Goal: Task Accomplishment & Management: Manage account settings

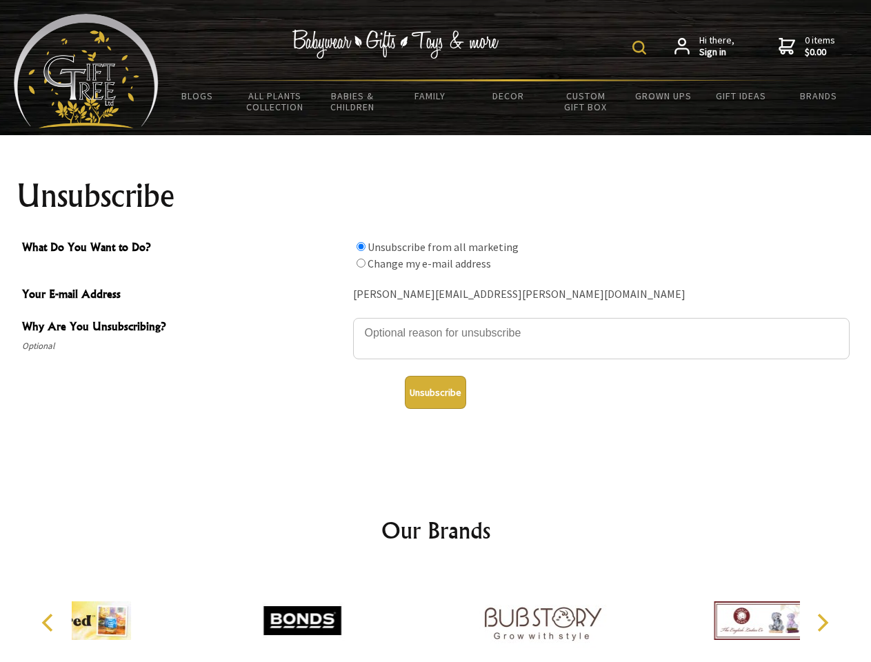
click at [642, 48] on img at bounding box center [640, 48] width 14 height 14
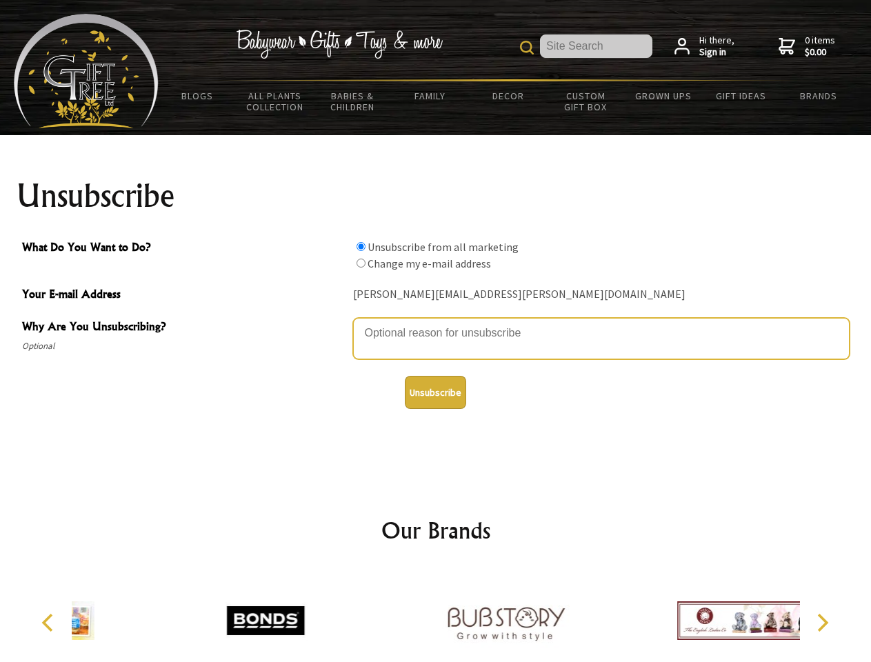
click at [436, 323] on textarea "Why Are You Unsubscribing?" at bounding box center [601, 338] width 497 height 41
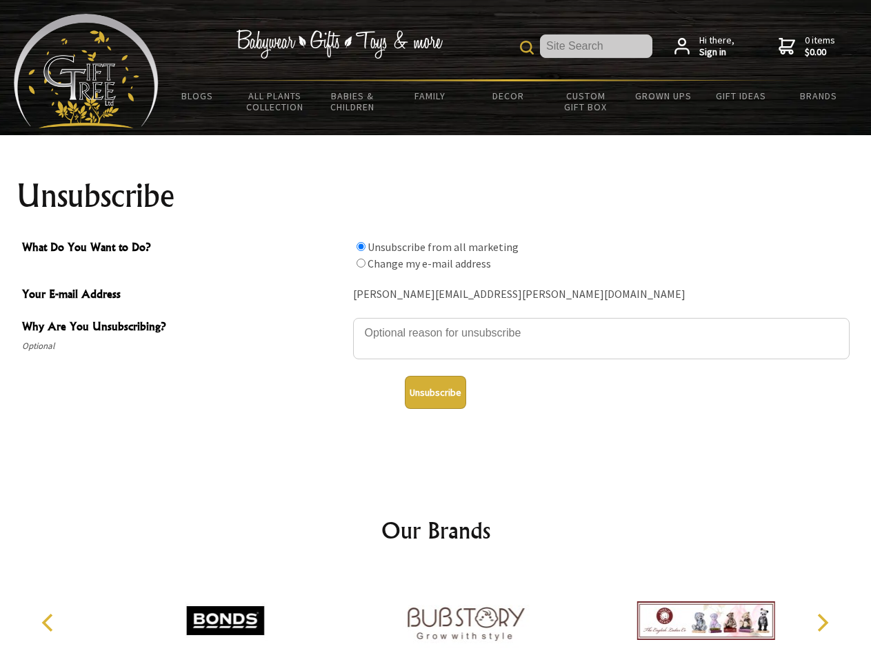
click at [361, 246] on input "What Do You Want to Do?" at bounding box center [361, 246] width 9 height 9
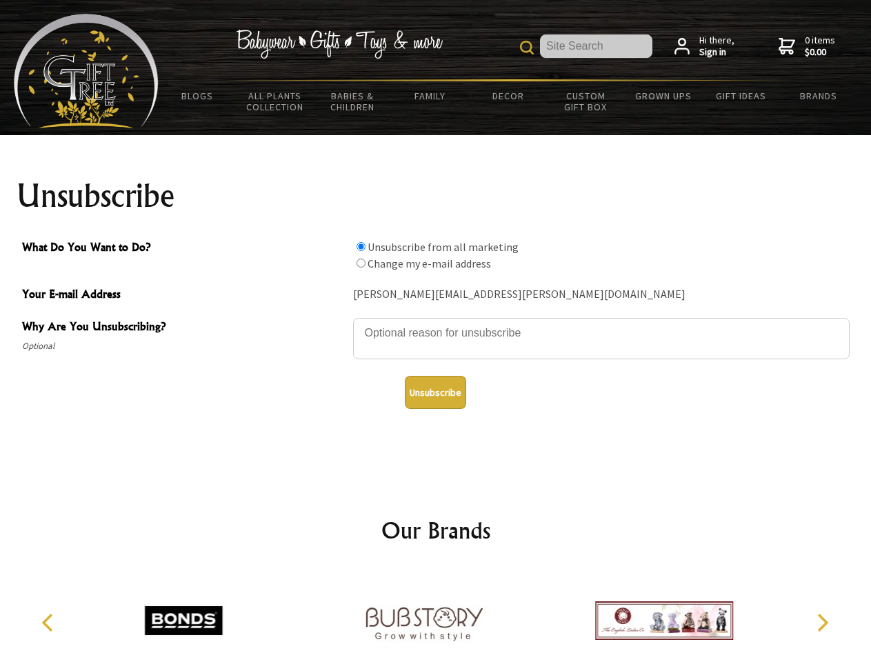
click at [361, 263] on input "What Do You Want to Do?" at bounding box center [361, 263] width 9 height 9
radio input "true"
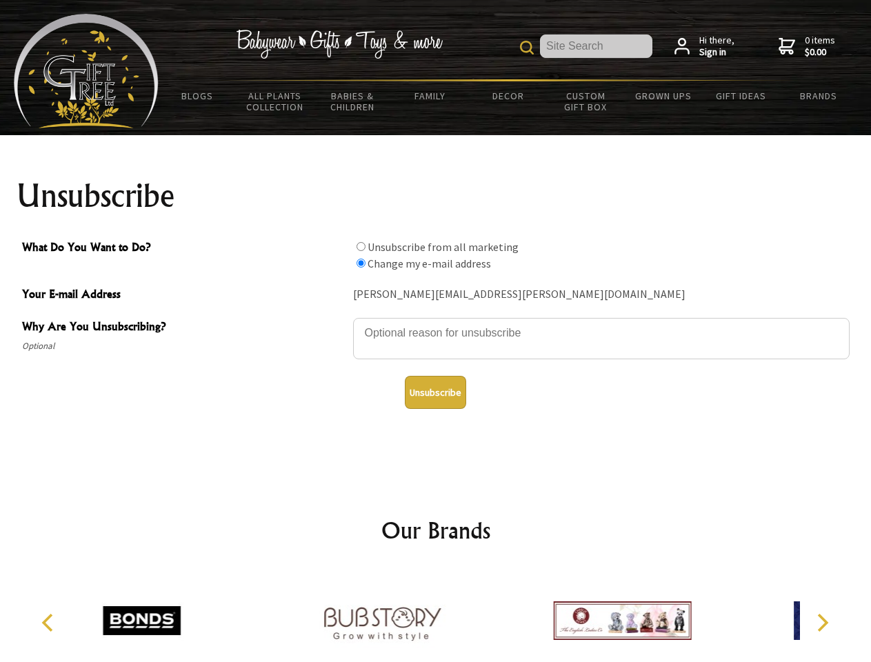
click at [435, 393] on button "Unsubscribe" at bounding box center [435, 392] width 61 height 33
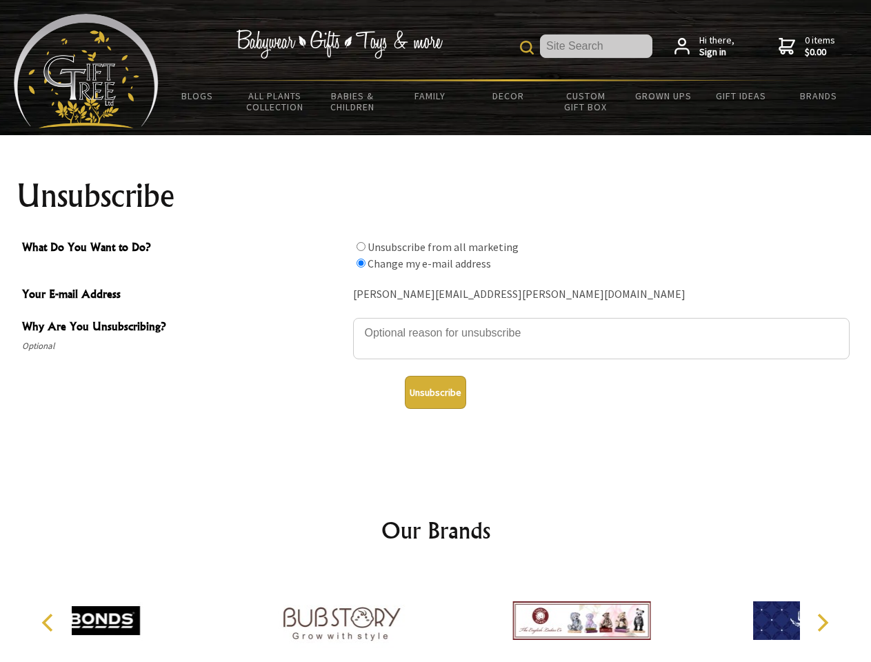
click at [462, 615] on div at bounding box center [582, 623] width 240 height 108
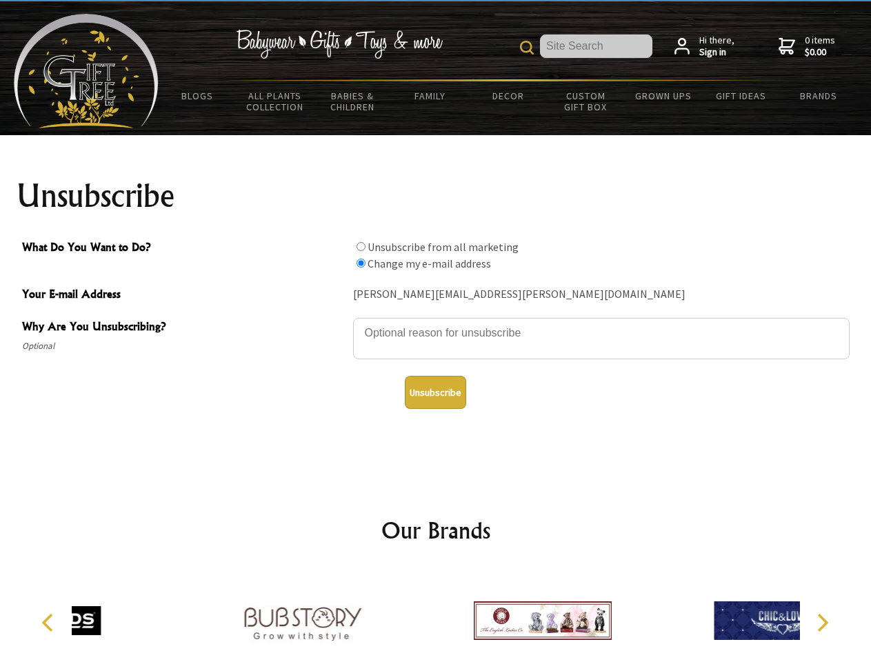
click at [50, 623] on icon "Previous" at bounding box center [49, 623] width 18 height 18
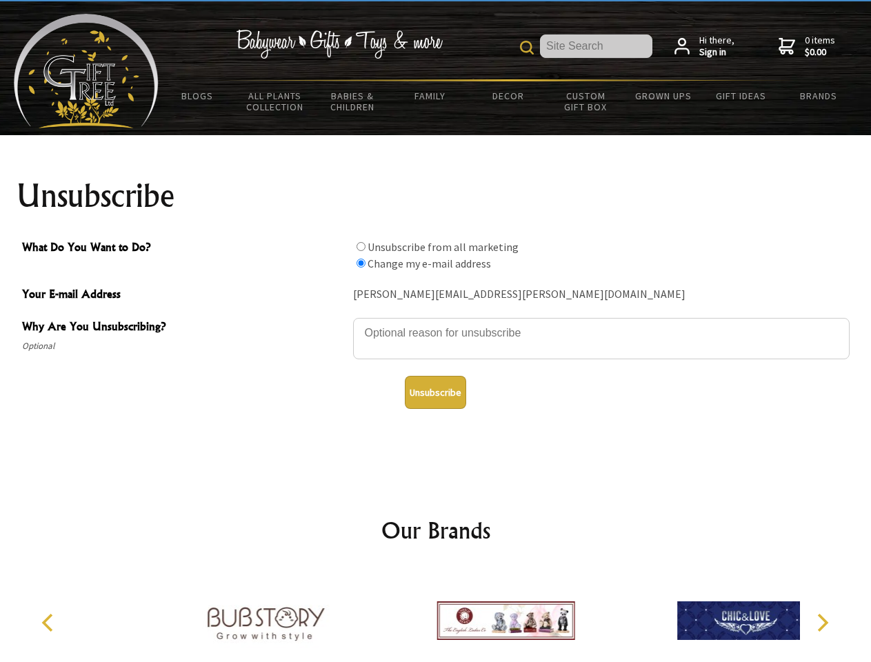
click at [822, 623] on icon "Next" at bounding box center [822, 623] width 18 height 18
